Goal: Find specific page/section: Find specific page/section

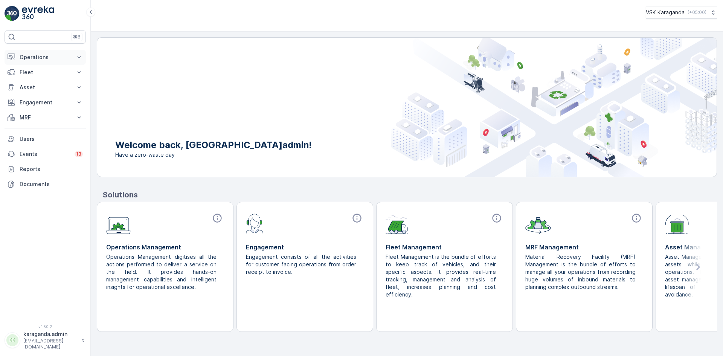
click at [32, 56] on p "Operations" at bounding box center [45, 57] width 51 height 8
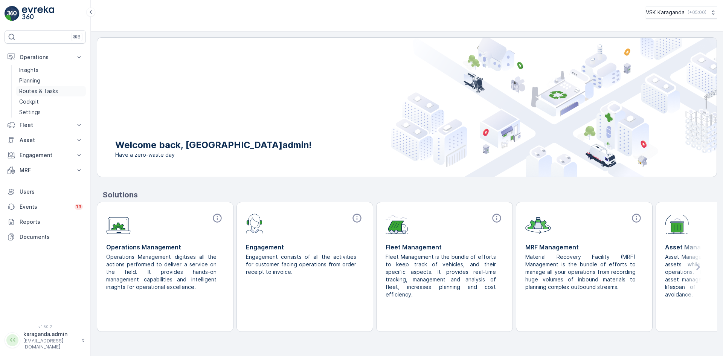
click at [38, 92] on p "Routes & Tasks" at bounding box center [38, 91] width 39 height 8
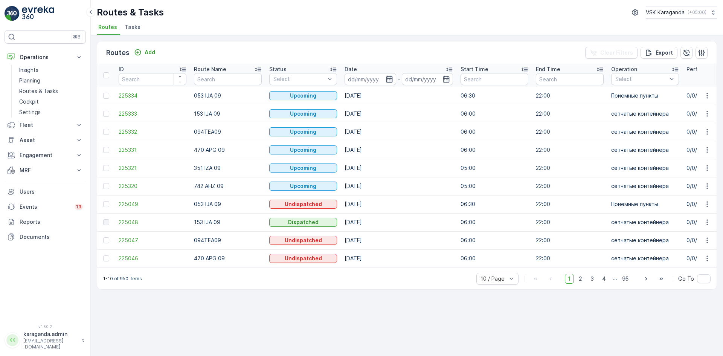
click at [391, 79] on icon "button" at bounding box center [390, 79] width 8 height 8
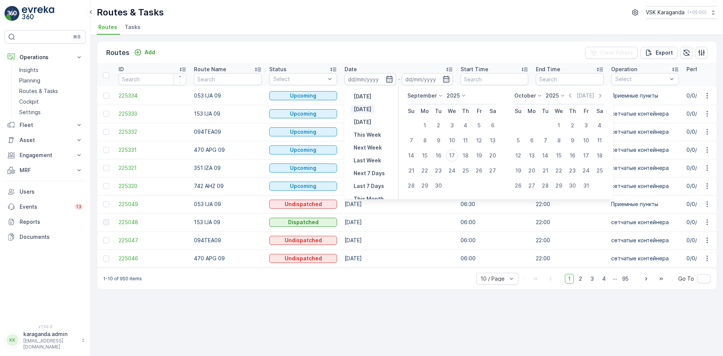
click at [368, 112] on p "[DATE]" at bounding box center [363, 109] width 18 height 8
type input "[DATE]"
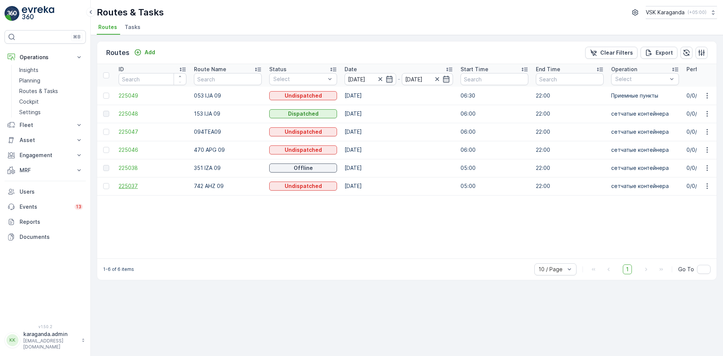
click at [135, 185] on span "225037" at bounding box center [153, 186] width 68 height 8
click at [389, 77] on icon "button" at bounding box center [389, 79] width 6 height 7
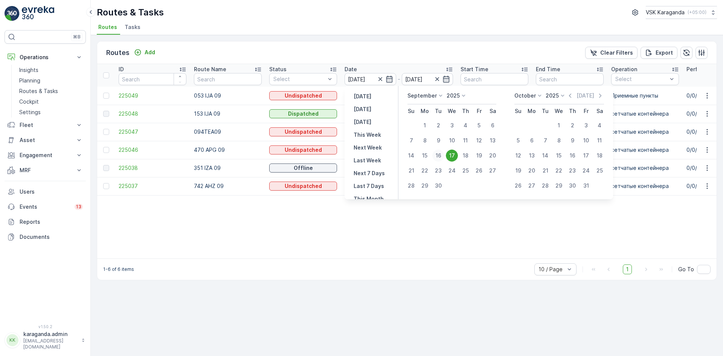
click at [440, 155] on div "16" at bounding box center [438, 156] width 12 height 12
type input "[DATE]"
click at [440, 155] on div "16" at bounding box center [438, 156] width 12 height 12
type input "[DATE]"
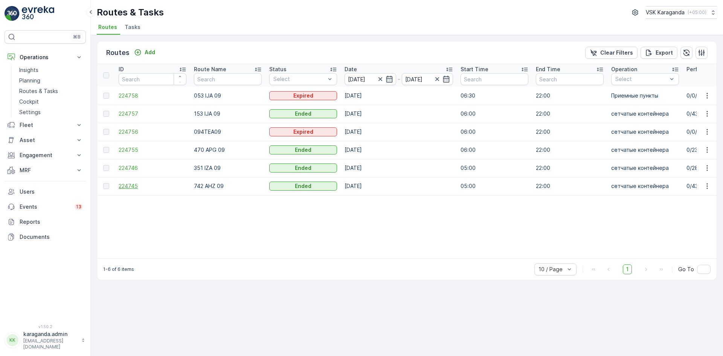
click at [123, 186] on span "224745" at bounding box center [153, 186] width 68 height 8
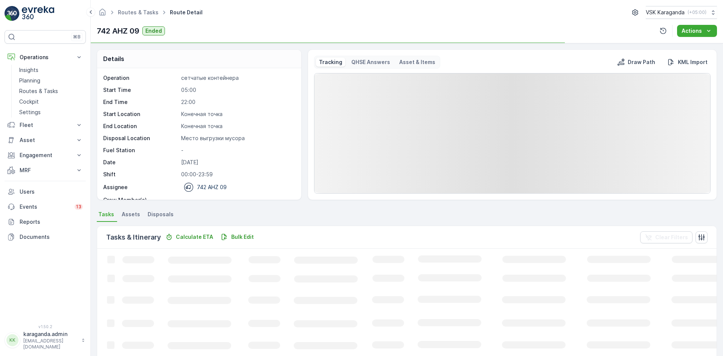
click at [157, 214] on span "Disposals" at bounding box center [161, 215] width 26 height 8
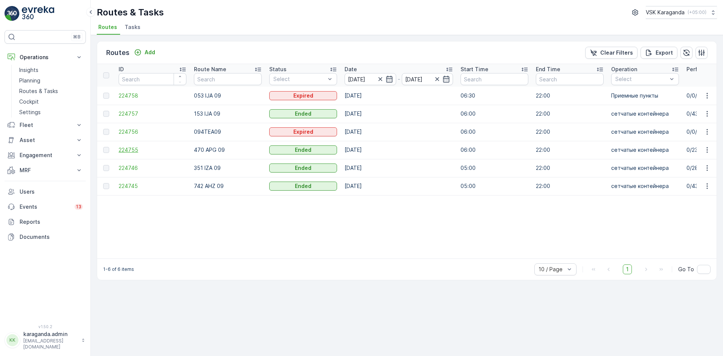
click at [137, 148] on span "224755" at bounding box center [153, 150] width 68 height 8
click at [125, 146] on span "224755" at bounding box center [153, 150] width 68 height 8
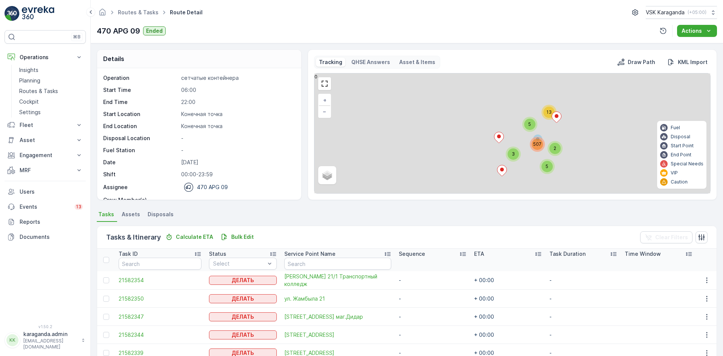
click at [158, 212] on span "Disposals" at bounding box center [161, 215] width 26 height 8
